Goal: Complete application form

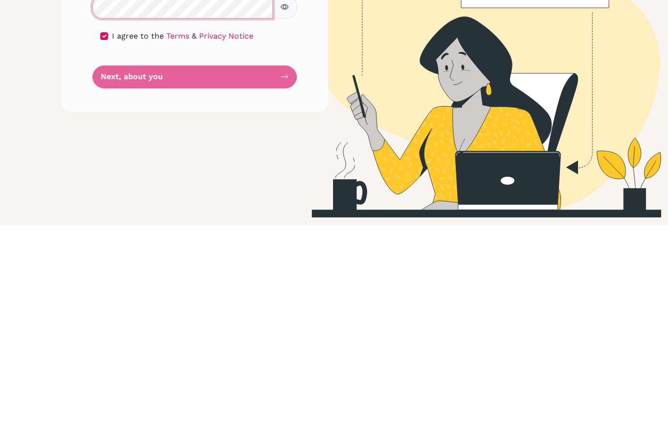
scroll to position [31, 0]
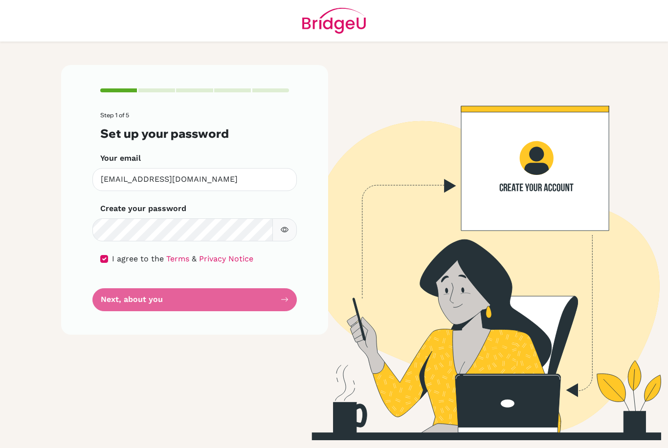
click at [282, 268] on form "Step 1 of 5 Set up your password Your email [PERSON_NAME][EMAIL_ADDRESS][DOMAIN…" at bounding box center [194, 211] width 189 height 199
click at [287, 270] on form "Step 1 of 5 Set up your password Your email [PERSON_NAME][EMAIL_ADDRESS][DOMAIN…" at bounding box center [194, 211] width 189 height 199
drag, startPoint x: 274, startPoint y: 283, endPoint x: 181, endPoint y: 257, distance: 96.5
click at [181, 257] on div "Step 1 of 5 Set up your password Your email [PERSON_NAME][EMAIL_ADDRESS][DOMAIN…" at bounding box center [194, 199] width 267 height 269
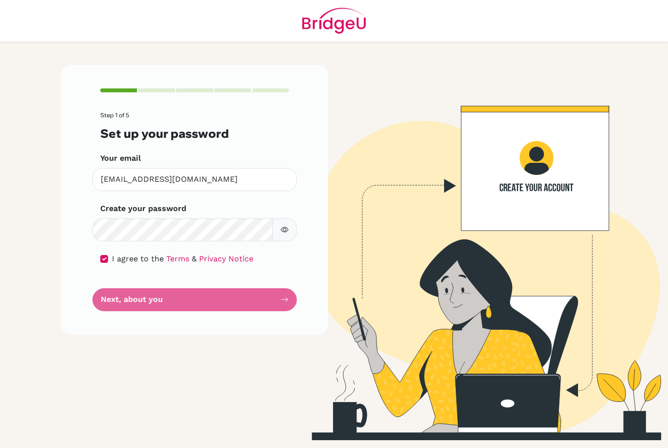
drag, startPoint x: 230, startPoint y: 266, endPoint x: 155, endPoint y: 274, distance: 74.7
click at [155, 274] on form "Step 1 of 5 Set up your password Your email [PERSON_NAME][EMAIL_ADDRESS][DOMAIN…" at bounding box center [194, 211] width 189 height 199
click at [161, 274] on form "Step 1 of 5 Set up your password Your email [PERSON_NAME][EMAIL_ADDRESS][DOMAIN…" at bounding box center [194, 211] width 189 height 199
click at [156, 88] on div at bounding box center [156, 90] width 37 height 4
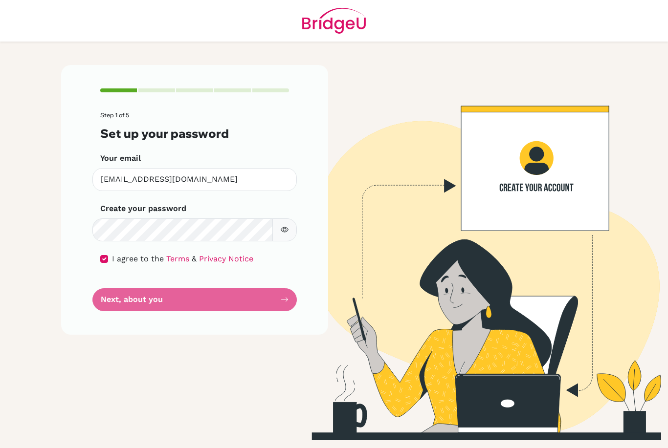
click at [130, 105] on div "Step 1 of 5 Set up your password Your email [PERSON_NAME][EMAIL_ADDRESS][DOMAIN…" at bounding box center [194, 199] width 267 height 269
click at [612, 237] on img at bounding box center [473, 252] width 557 height 375
click at [283, 218] on button "button" at bounding box center [284, 229] width 24 height 23
click at [288, 218] on button "button" at bounding box center [284, 229] width 24 height 23
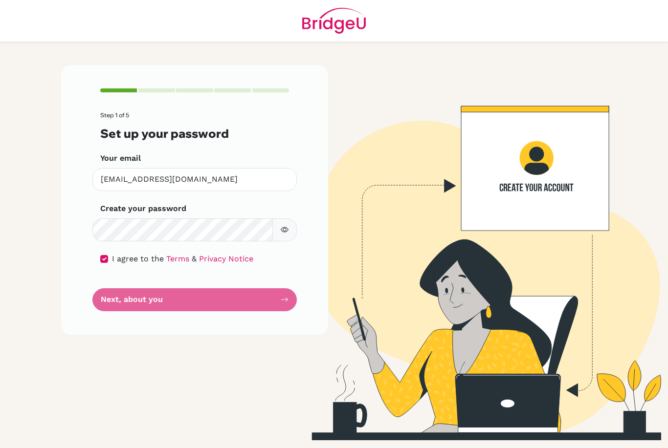
click at [107, 255] on input "checkbox" at bounding box center [104, 259] width 8 height 8
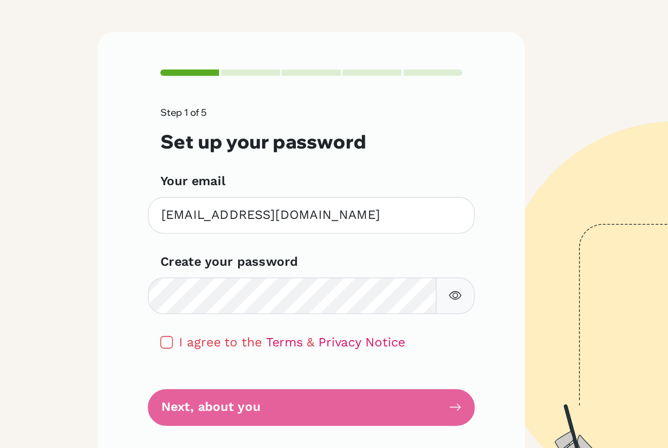
scroll to position [0, 0]
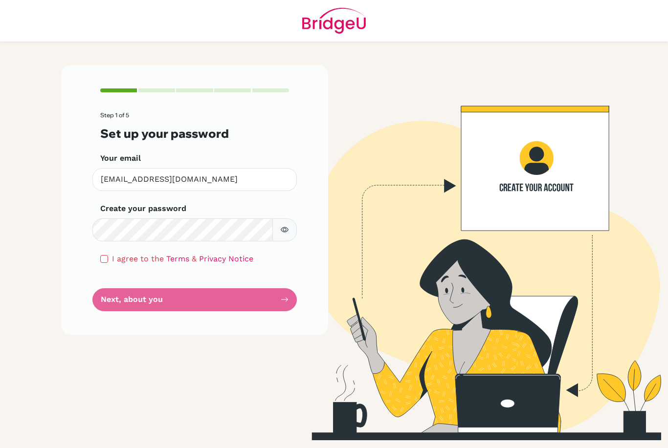
click at [103, 255] on input "checkbox" at bounding box center [104, 259] width 8 height 8
checkbox input "true"
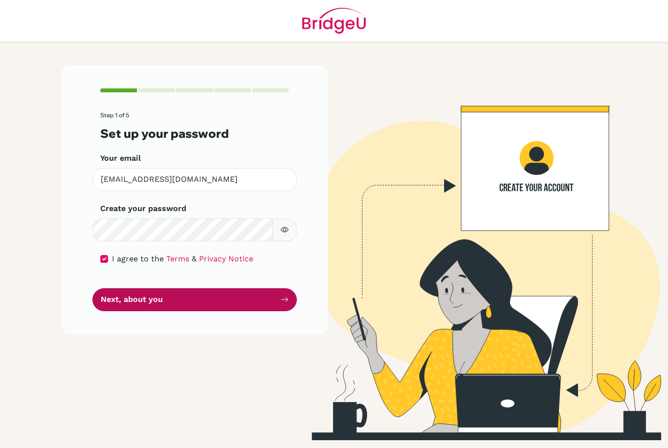
click at [162, 303] on button "Next, about you" at bounding box center [194, 299] width 204 height 23
click at [159, 301] on button "Next, about you" at bounding box center [194, 299] width 204 height 23
click at [154, 304] on button "Next, about you" at bounding box center [194, 299] width 204 height 23
click at [144, 302] on button "Next, about you" at bounding box center [194, 299] width 204 height 23
click at [130, 301] on button "Next, about you" at bounding box center [194, 299] width 204 height 23
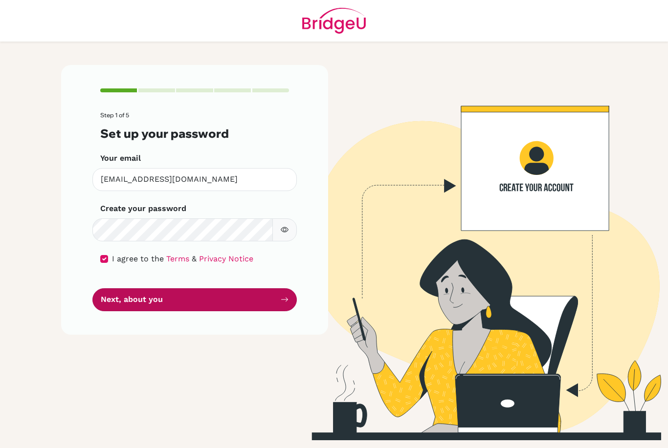
click at [131, 300] on button "Next, about you" at bounding box center [194, 299] width 204 height 23
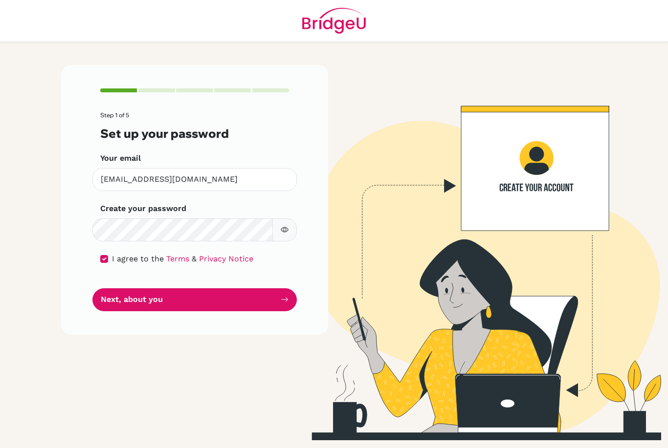
click at [606, 170] on img at bounding box center [473, 252] width 557 height 375
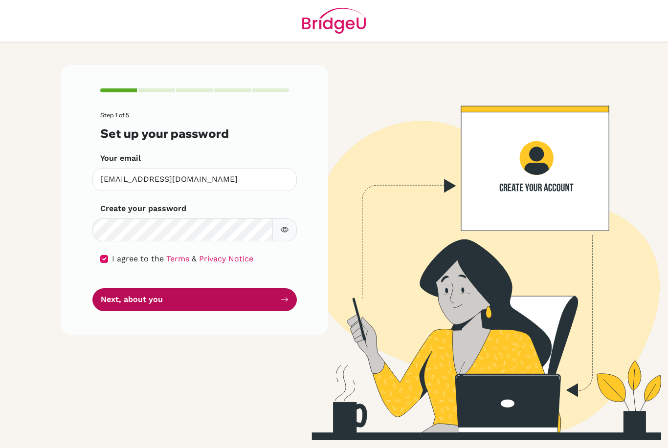
click at [285, 296] on icon "submit" at bounding box center [285, 300] width 8 height 8
click at [246, 304] on button "Next, about you" at bounding box center [194, 299] width 204 height 23
click at [277, 298] on button "Next, about you" at bounding box center [194, 299] width 204 height 23
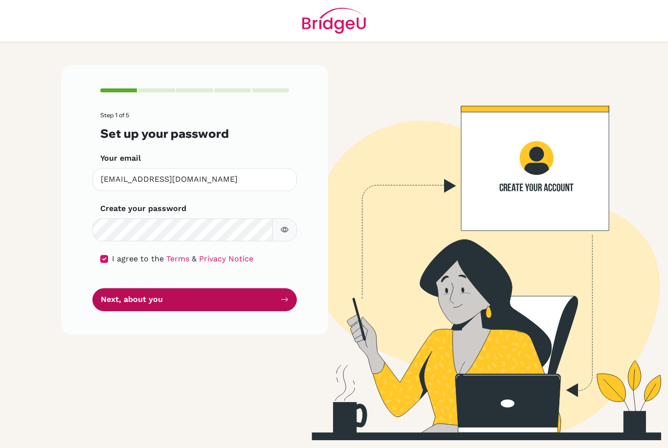
click at [277, 298] on button "Next, about you" at bounding box center [194, 299] width 204 height 23
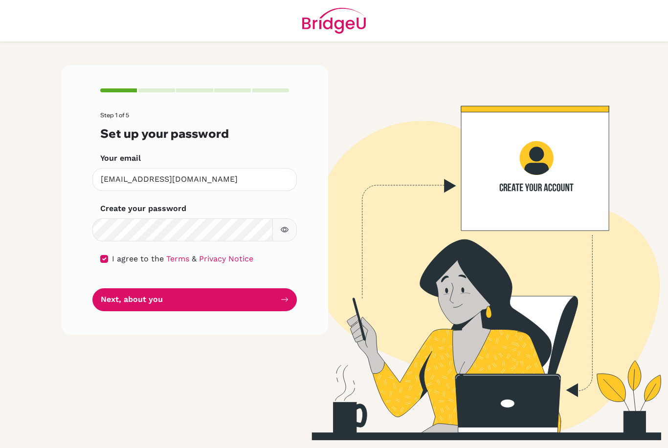
scroll to position [31, 0]
click at [282, 238] on form "Step 1 of 5 Set up your password Your email [PERSON_NAME][EMAIL_ADDRESS][DOMAIN…" at bounding box center [194, 211] width 189 height 199
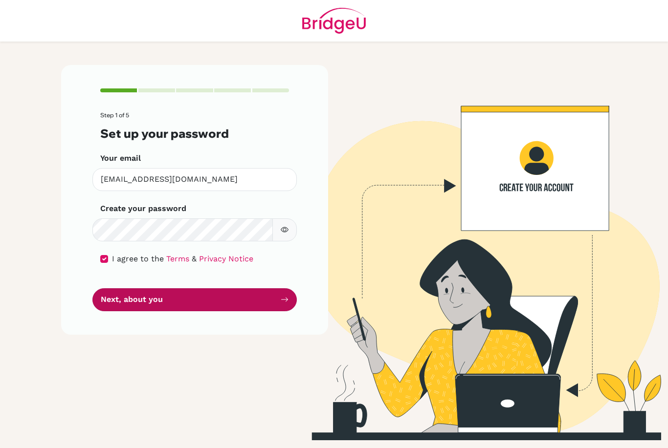
click at [287, 288] on button "Next, about you" at bounding box center [194, 299] width 204 height 23
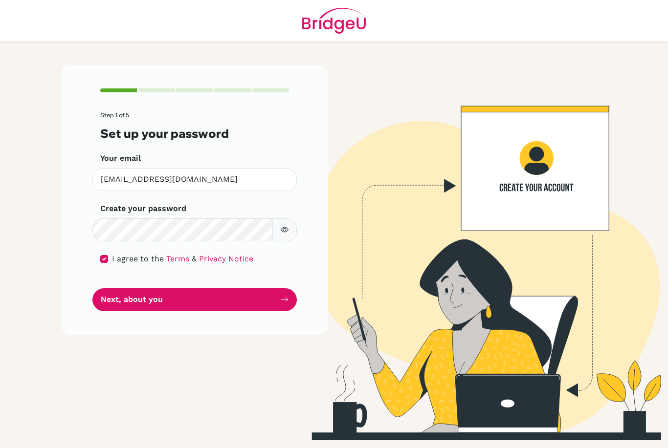
drag, startPoint x: 168, startPoint y: 214, endPoint x: 0, endPoint y: -32, distance: 297.7
click at [280, 218] on button "button" at bounding box center [284, 229] width 24 height 23
click at [284, 226] on icon "button" at bounding box center [285, 230] width 8 height 8
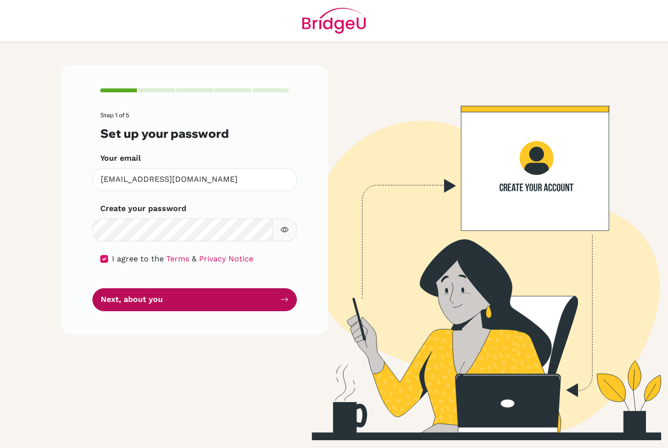
click at [245, 288] on button "Next, about you" at bounding box center [194, 299] width 204 height 23
